Goal: Task Accomplishment & Management: Complete application form

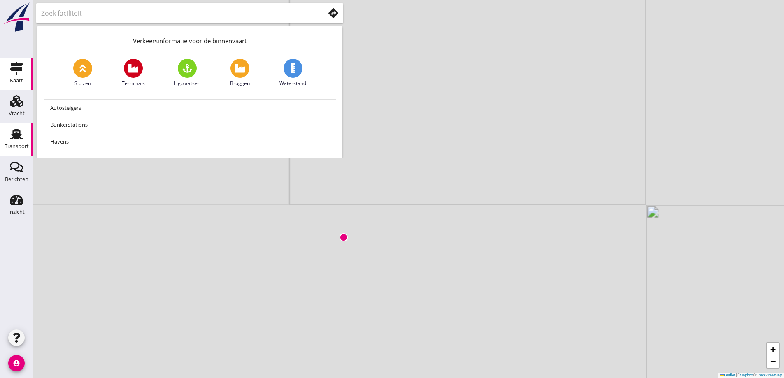
click at [11, 139] on use at bounding box center [16, 134] width 13 height 11
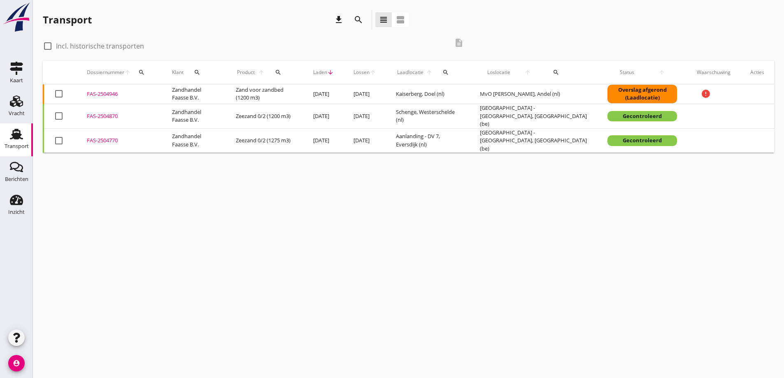
click at [99, 93] on div "FAS-2504946" at bounding box center [119, 94] width 65 height 8
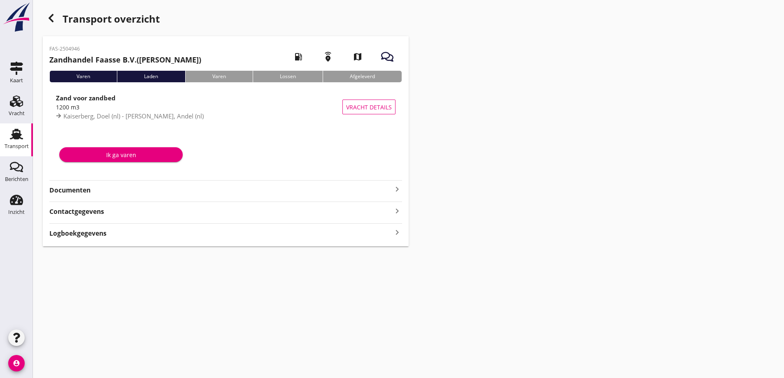
click at [82, 190] on strong "Documenten" at bounding box center [220, 190] width 343 height 9
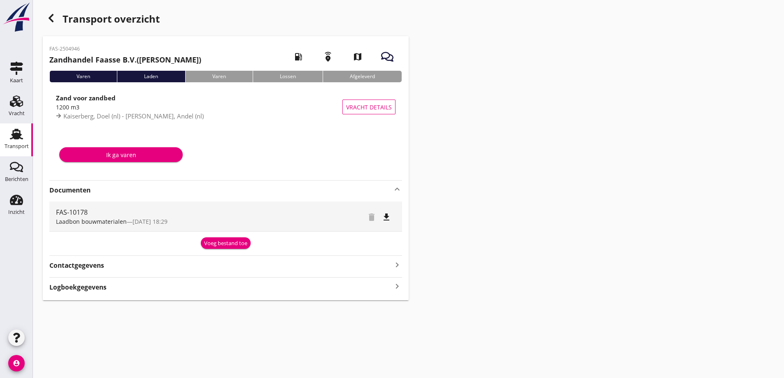
click at [170, 152] on div "Ik ga varen" at bounding box center [121, 155] width 110 height 9
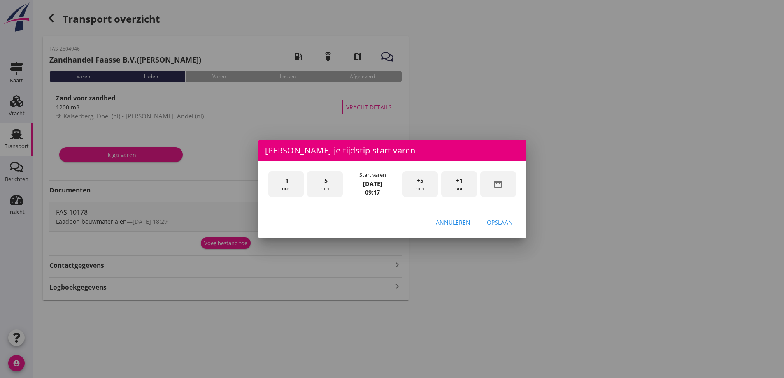
click at [451, 219] on div "Annuleren" at bounding box center [453, 222] width 35 height 9
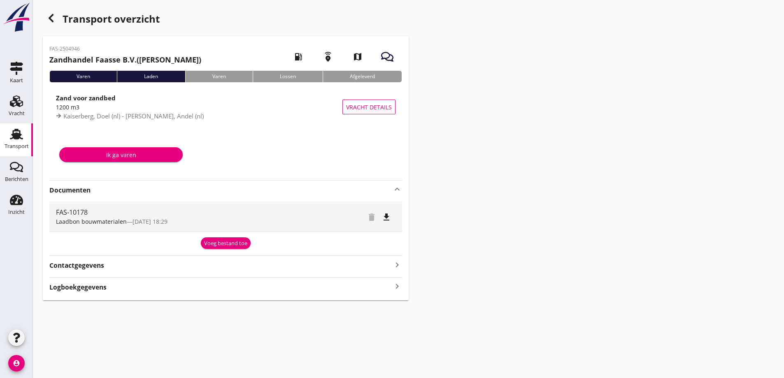
click at [54, 16] on icon "button" at bounding box center [51, 18] width 10 height 10
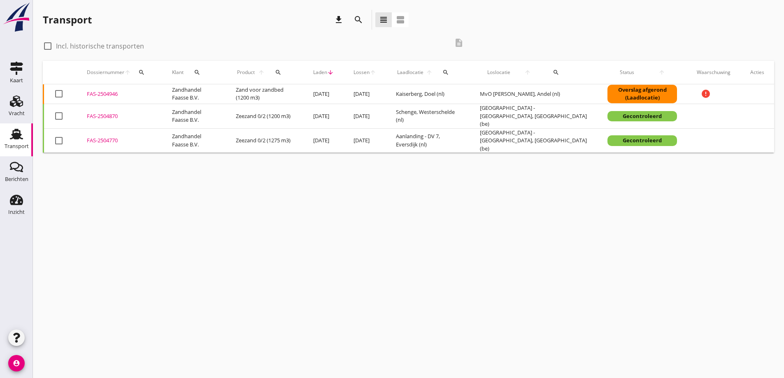
click at [119, 89] on td "FAS-2504946 upload_file Drop hier uw bestand om het aan het dossier toe te voeg…" at bounding box center [119, 94] width 85 height 20
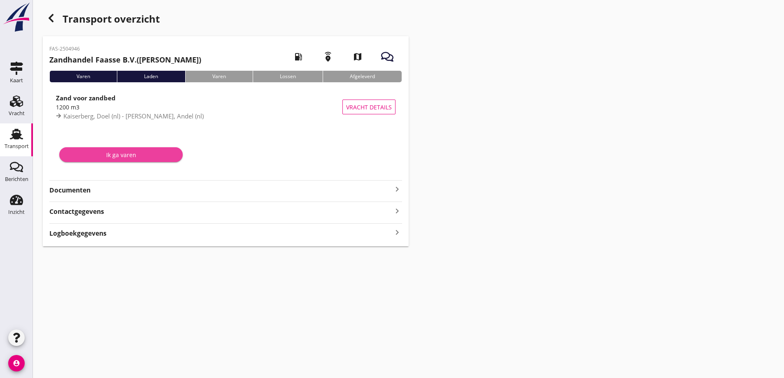
click at [131, 154] on div "Ik ga varen" at bounding box center [121, 155] width 110 height 9
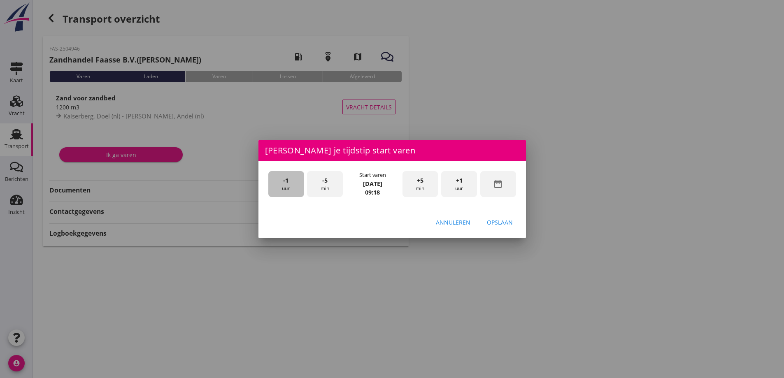
click at [290, 186] on div "-1 uur" at bounding box center [286, 184] width 36 height 26
click at [323, 182] on span "-5" at bounding box center [324, 180] width 5 height 9
click at [494, 218] on div "Opslaan" at bounding box center [500, 222] width 26 height 9
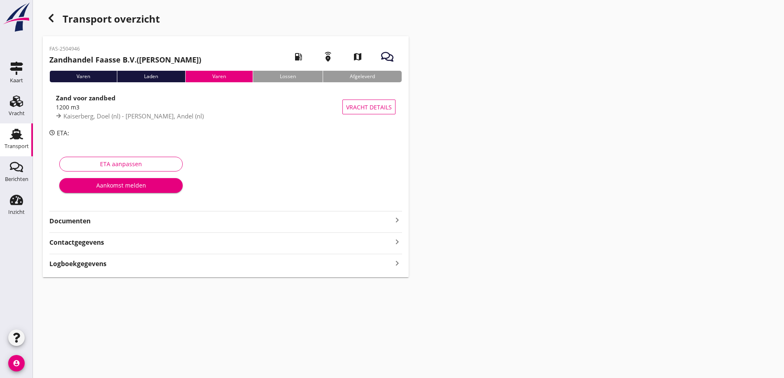
click at [159, 159] on button "ETA aanpassen" at bounding box center [121, 164] width 124 height 15
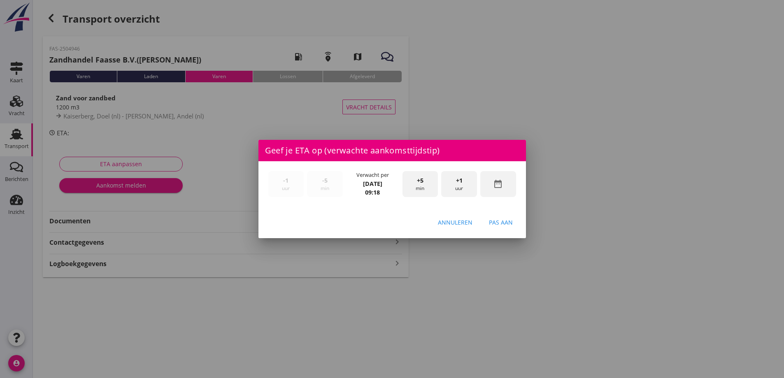
click at [452, 222] on div "Annuleren" at bounding box center [455, 222] width 35 height 9
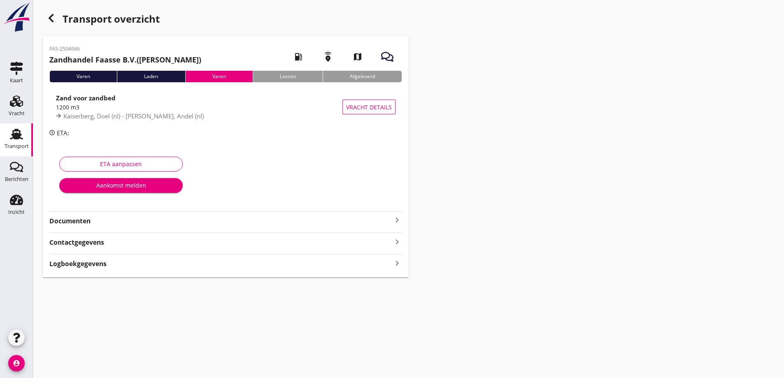
drag, startPoint x: 89, startPoint y: 221, endPoint x: 107, endPoint y: 212, distance: 19.7
click at [107, 212] on div "Documenten keyboard_arrow_right" at bounding box center [225, 218] width 353 height 15
click at [79, 222] on strong "Documenten" at bounding box center [220, 221] width 343 height 9
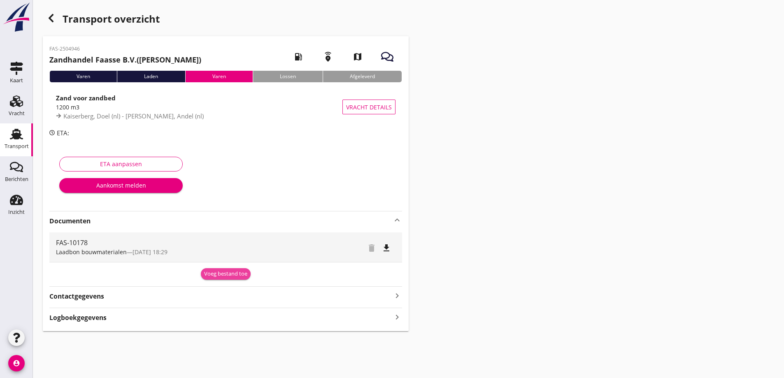
click at [227, 270] on button "Voeg bestand toe" at bounding box center [226, 274] width 50 height 12
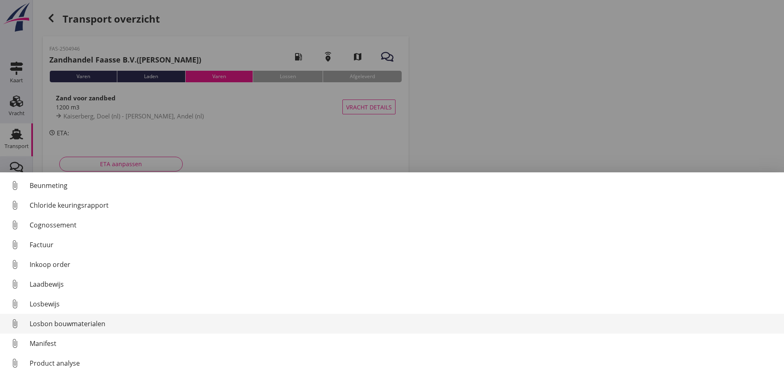
click at [89, 322] on div "Losbon bouwmaterialen" at bounding box center [404, 324] width 748 height 10
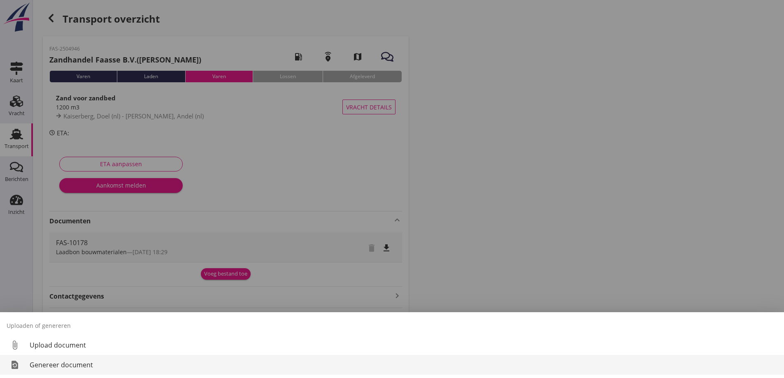
click at [48, 369] on div "Genereer document" at bounding box center [404, 365] width 748 height 10
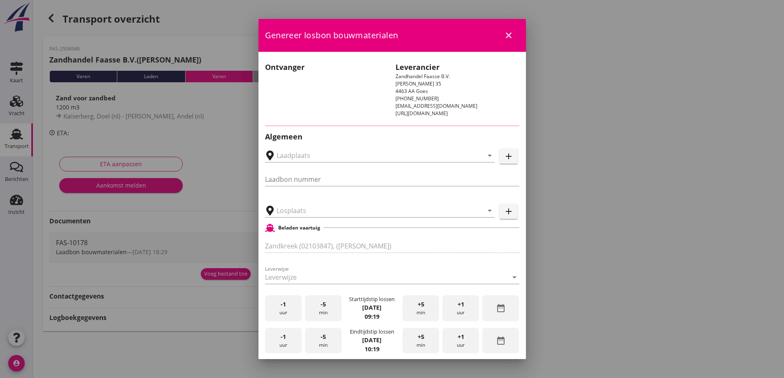
type input "FAS-10178"
type input "MvO Andel Giessen, Andel"
type input "Zand voor zandbed (6120)"
checkbox input "true"
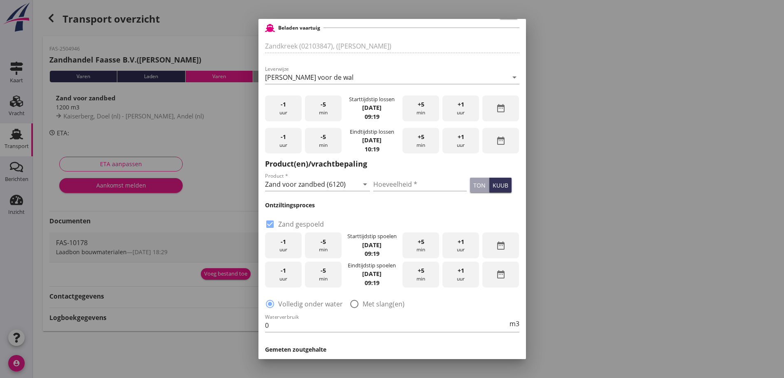
scroll to position [247, 0]
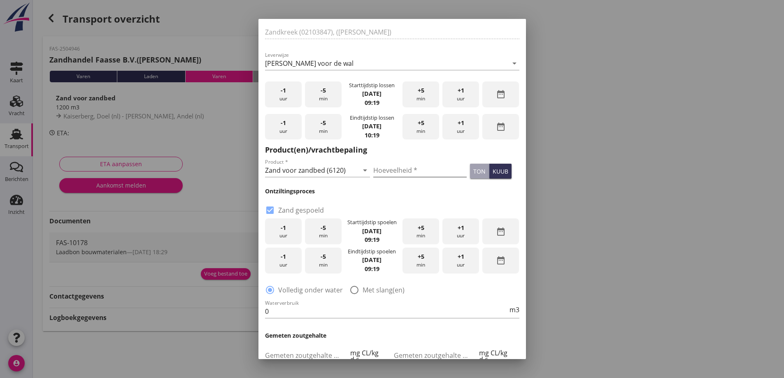
click at [405, 169] on input "Hoeveelheid *" at bounding box center [420, 170] width 93 height 13
click at [475, 168] on div "ton" at bounding box center [480, 171] width 12 height 9
click at [490, 166] on button "kuub" at bounding box center [501, 171] width 22 height 15
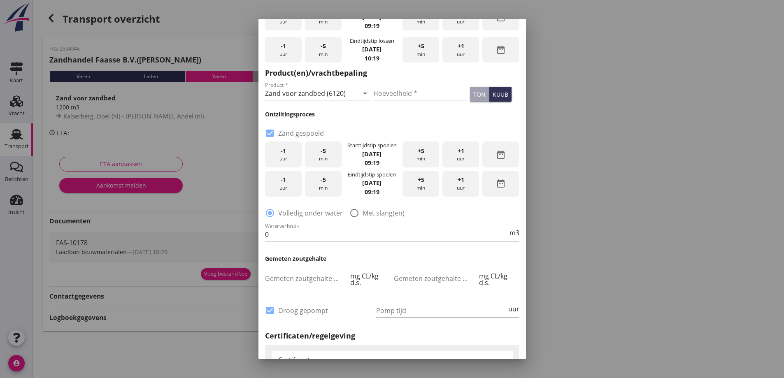
scroll to position [329, 0]
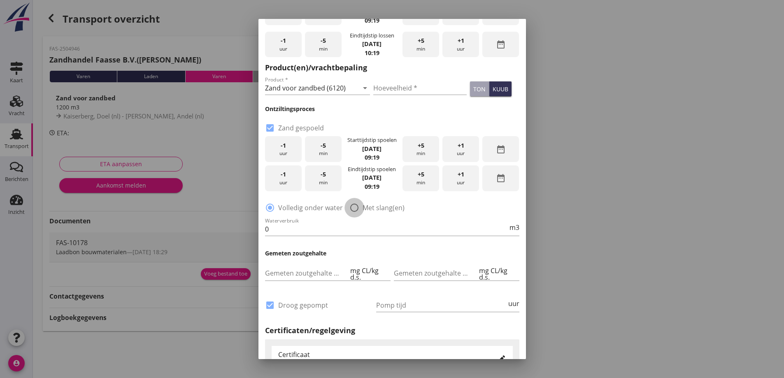
drag, startPoint x: 354, startPoint y: 209, endPoint x: 346, endPoint y: 213, distance: 8.7
click at [350, 213] on div at bounding box center [355, 208] width 14 height 14
radio input "false"
radio input "true"
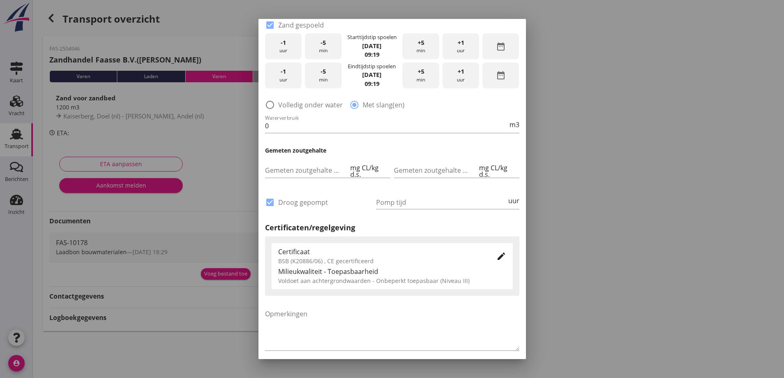
scroll to position [453, 0]
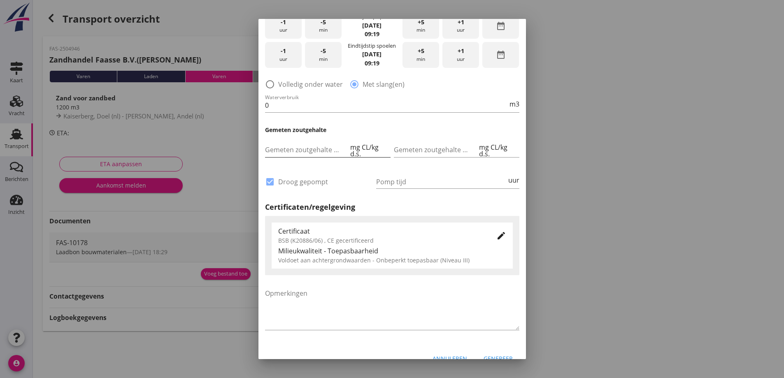
click at [317, 151] on input "Gemeten zoutgehalte voorbeun" at bounding box center [307, 149] width 84 height 13
click at [422, 177] on input "Pomp tijd" at bounding box center [441, 181] width 131 height 13
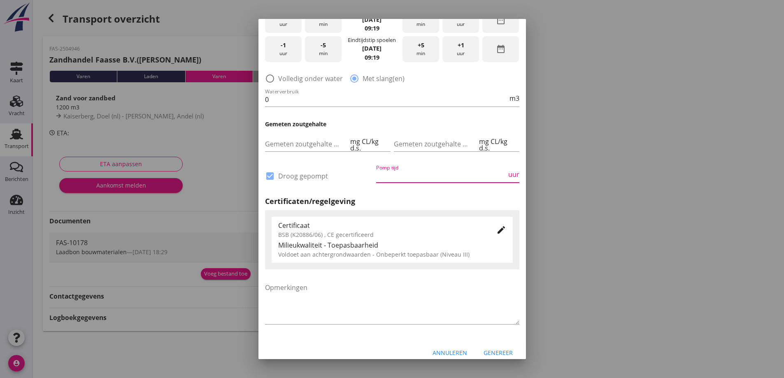
scroll to position [467, 0]
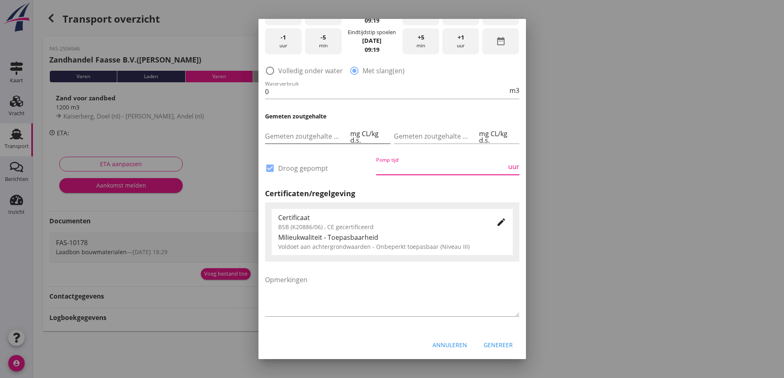
click at [300, 137] on input "Gemeten zoutgehalte voorbeun" at bounding box center [307, 136] width 84 height 13
click at [309, 135] on input "Gemeten zoutgehalte voorbeun" at bounding box center [307, 136] width 84 height 13
click at [411, 138] on input "Gemeten zoutgehalte achterbeun" at bounding box center [436, 136] width 84 height 13
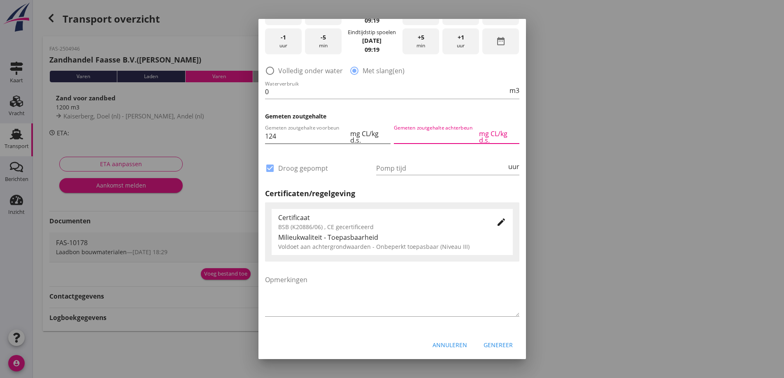
click at [297, 141] on input "124" at bounding box center [307, 136] width 84 height 13
type input "124.2"
click at [405, 133] on input "Gemeten zoutgehalte achterbeun" at bounding box center [436, 136] width 84 height 13
type input "86.4"
click at [401, 170] on input "Pomp tijd" at bounding box center [441, 168] width 131 height 13
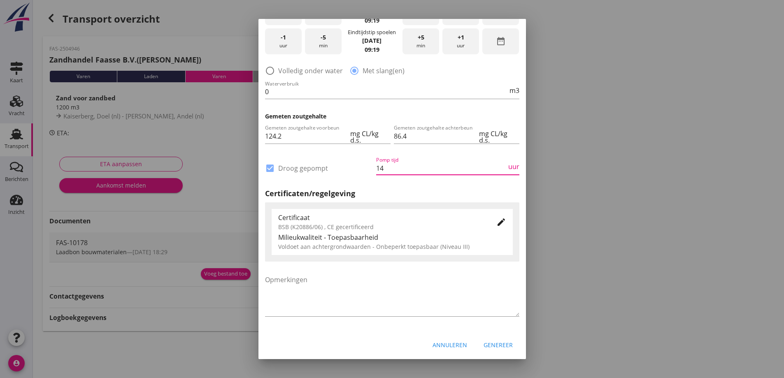
type input "14"
click at [549, 201] on div at bounding box center [392, 189] width 784 height 378
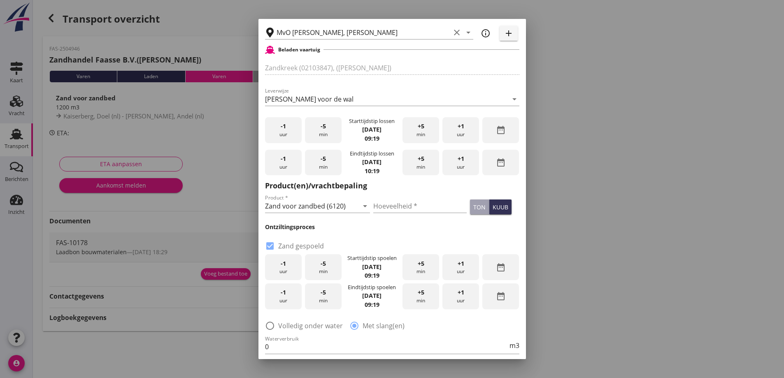
scroll to position [288, 0]
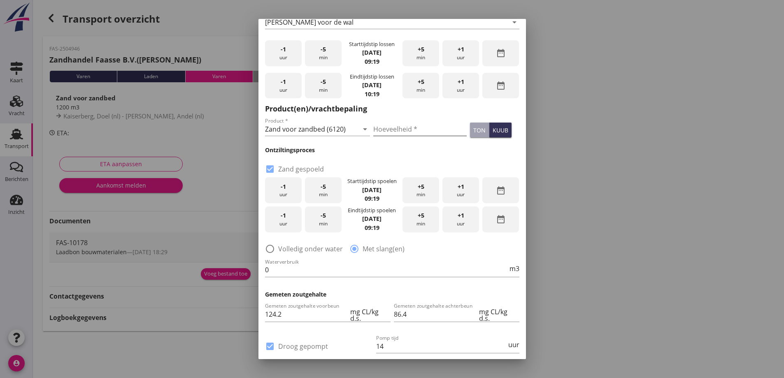
click at [387, 130] on input "Hoeveelheid *" at bounding box center [420, 129] width 93 height 13
type input "1190"
click at [580, 157] on div at bounding box center [392, 189] width 784 height 378
click at [490, 191] on div "date_range" at bounding box center [501, 190] width 37 height 26
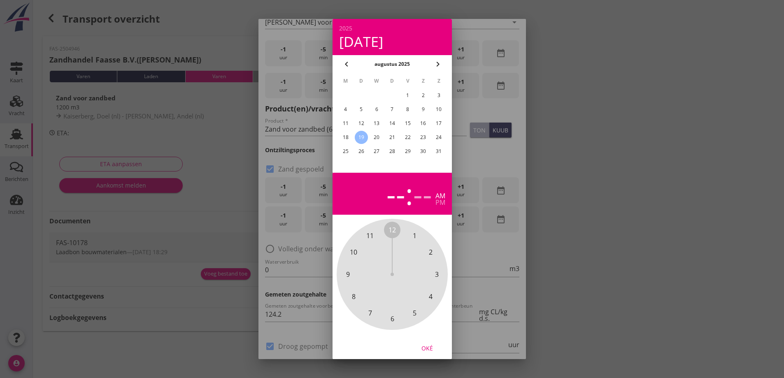
click at [346, 136] on div "18" at bounding box center [345, 137] width 13 height 13
click at [439, 203] on div "pm" at bounding box center [441, 202] width 10 height 7
click at [430, 297] on span "4" at bounding box center [431, 297] width 4 height 10
click at [356, 255] on span "50" at bounding box center [353, 252] width 7 height 10
click at [422, 348] on div "Oké" at bounding box center [427, 348] width 23 height 9
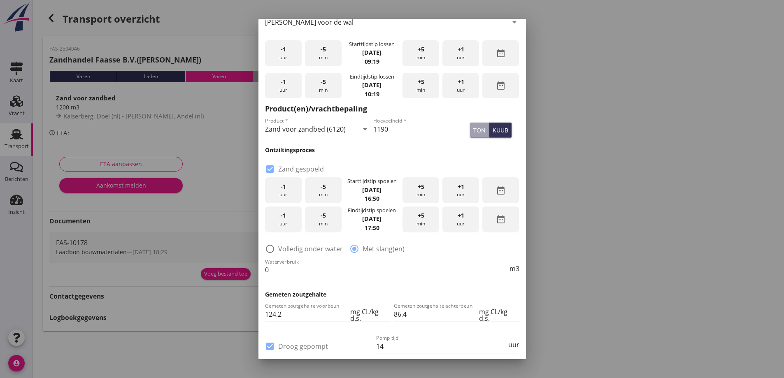
click at [454, 221] on div "+1 uur" at bounding box center [461, 220] width 37 height 26
click at [592, 208] on div at bounding box center [392, 189] width 784 height 378
click at [382, 269] on input "0" at bounding box center [386, 270] width 243 height 13
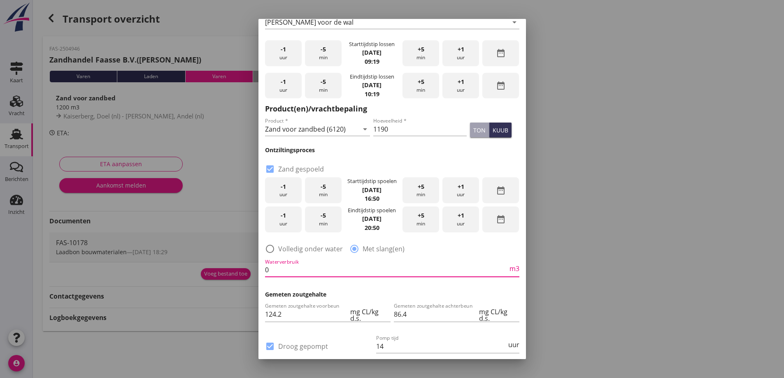
drag, startPoint x: 279, startPoint y: 269, endPoint x: 235, endPoint y: 279, distance: 44.8
click at [236, 279] on div "close Kaiserberg Doel Geregistreerd Haven/Kanaal/Rivier Overslag type Container…" at bounding box center [392, 189] width 784 height 378
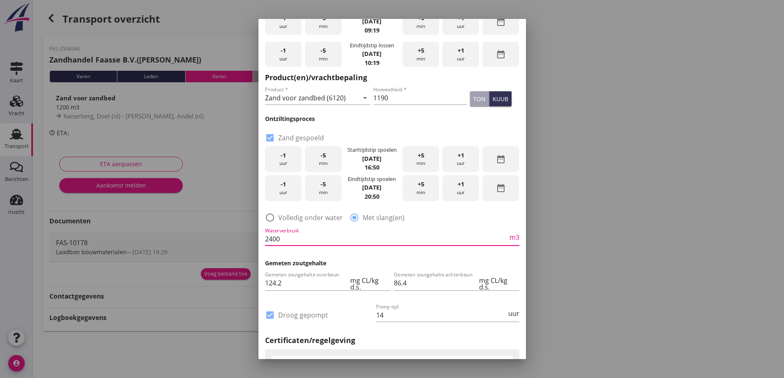
scroll to position [178, 0]
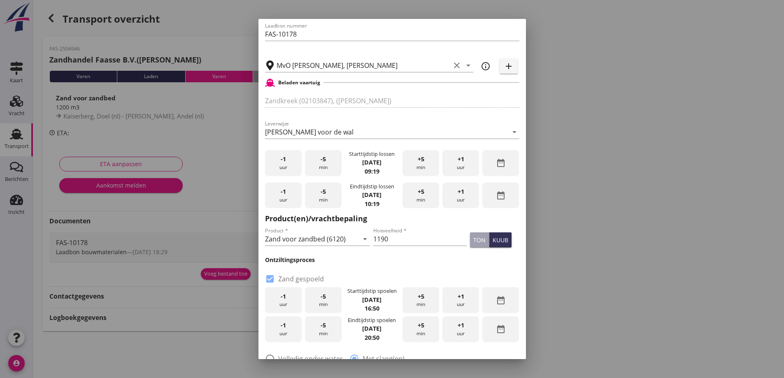
type input "2400"
